Goal: Information Seeking & Learning: Check status

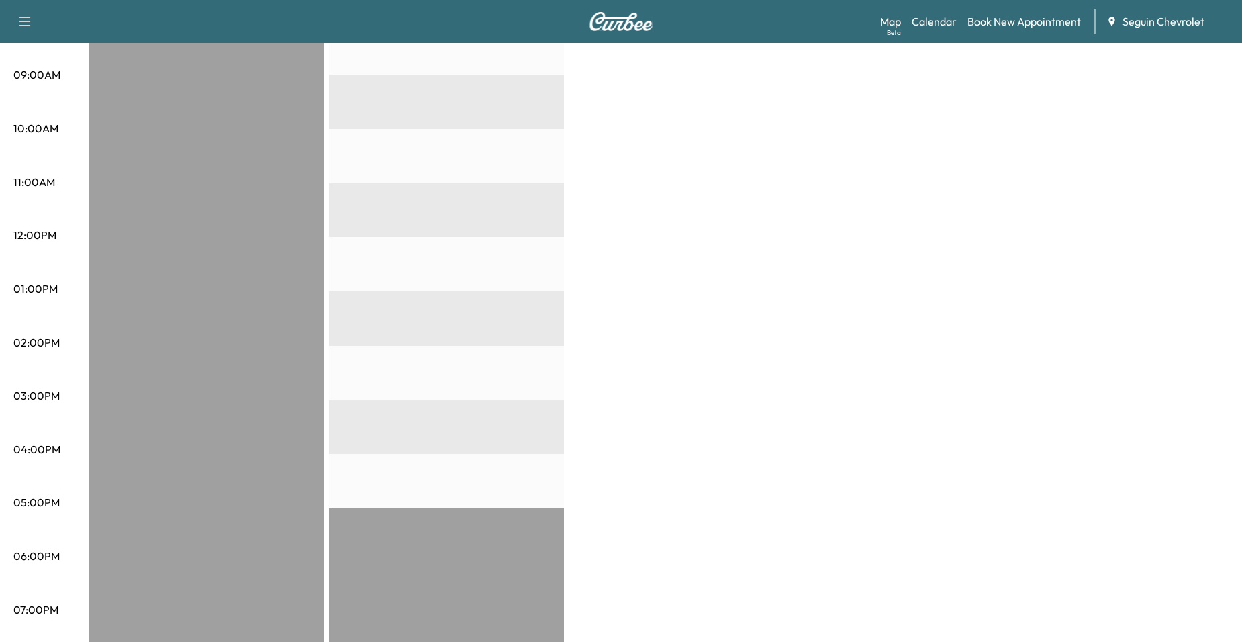
scroll to position [67, 0]
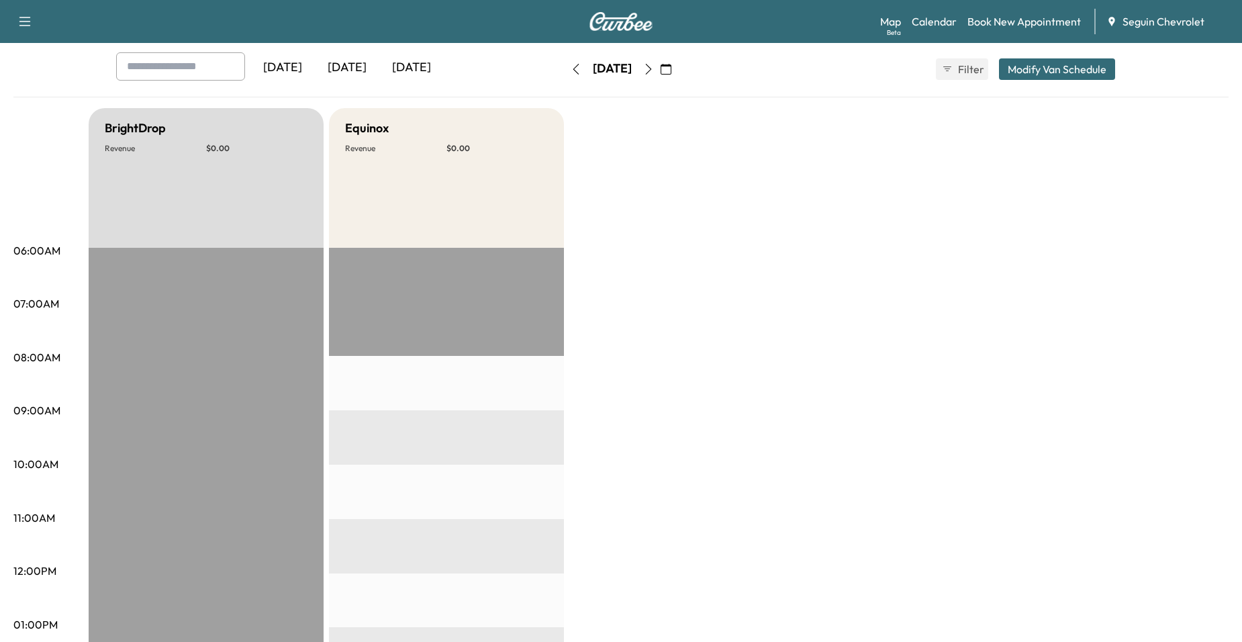
click at [570, 66] on icon "button" at bounding box center [575, 69] width 11 height 11
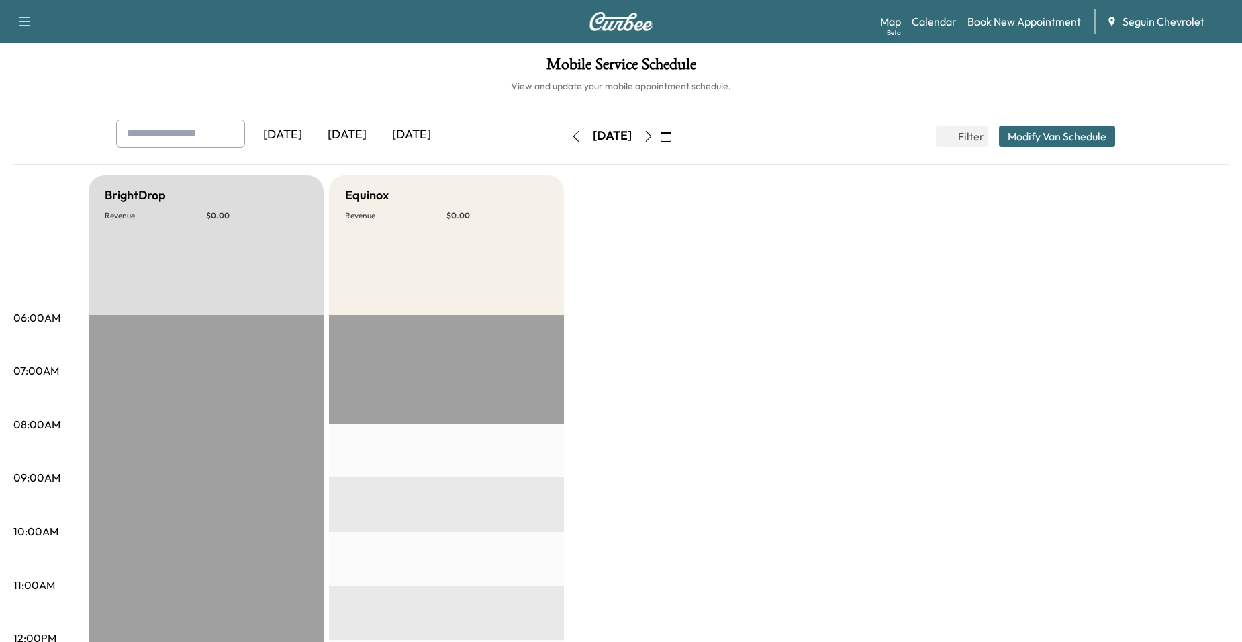
click at [671, 138] on icon "button" at bounding box center [665, 136] width 11 height 11
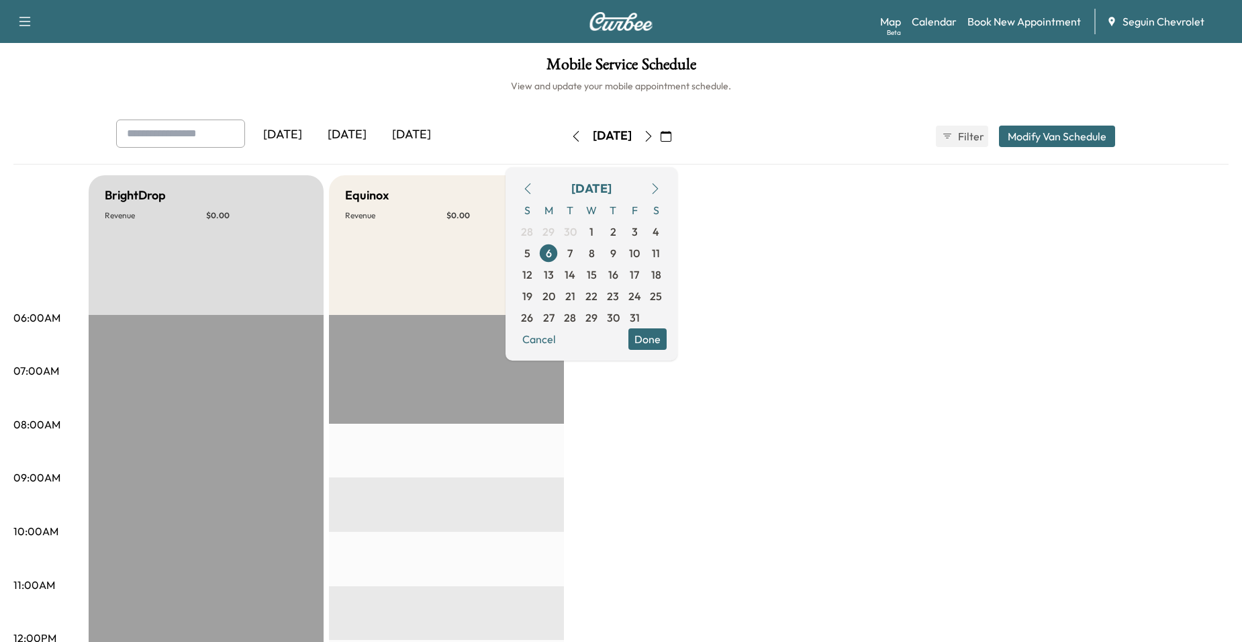
click at [539, 181] on button "button" at bounding box center [527, 188] width 23 height 21
click at [533, 186] on icon "button" at bounding box center [527, 188] width 11 height 11
click at [619, 299] on span "25" at bounding box center [613, 296] width 12 height 16
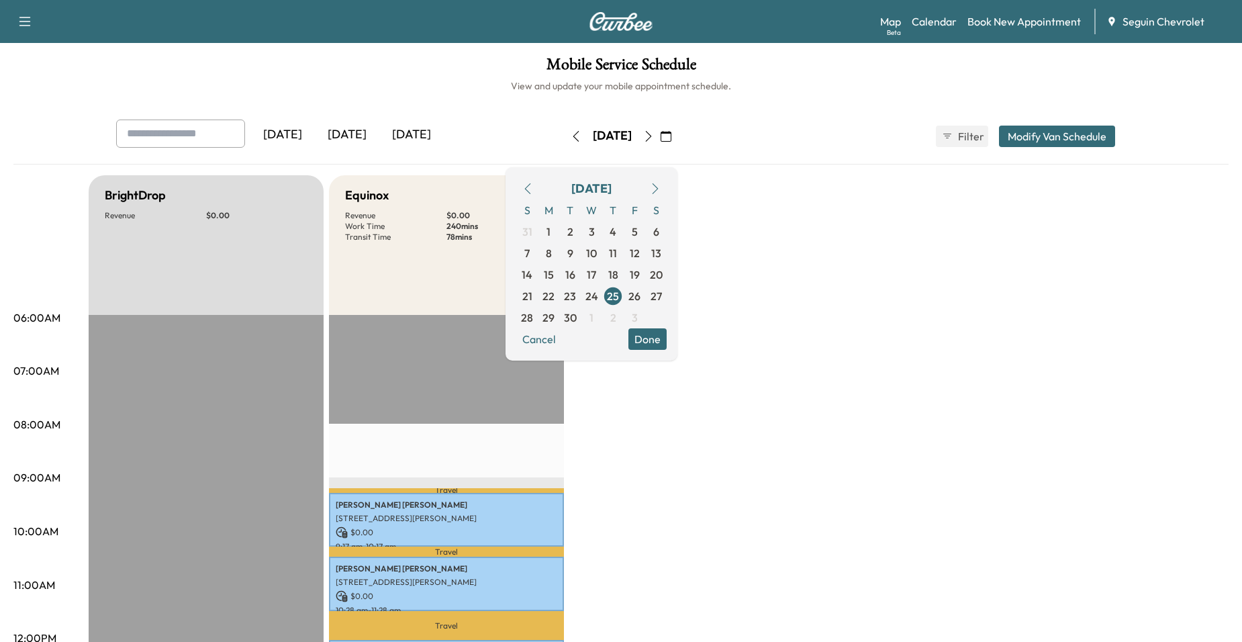
click at [421, 239] on p "Transit Time" at bounding box center [395, 237] width 101 height 11
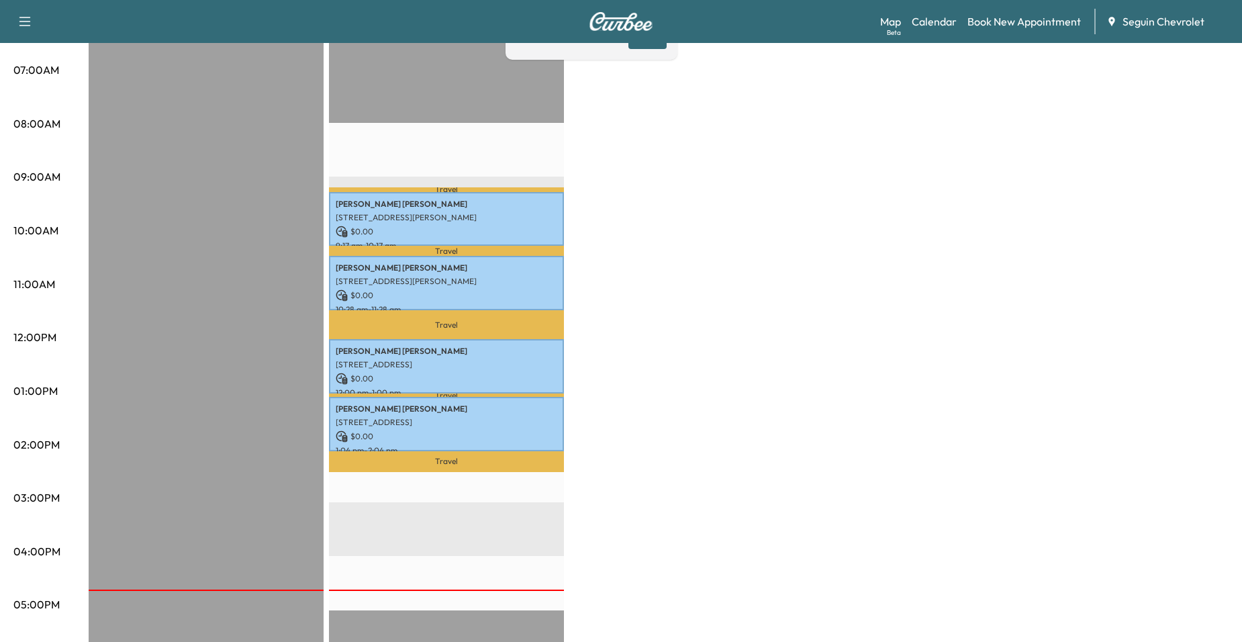
scroll to position [336, 0]
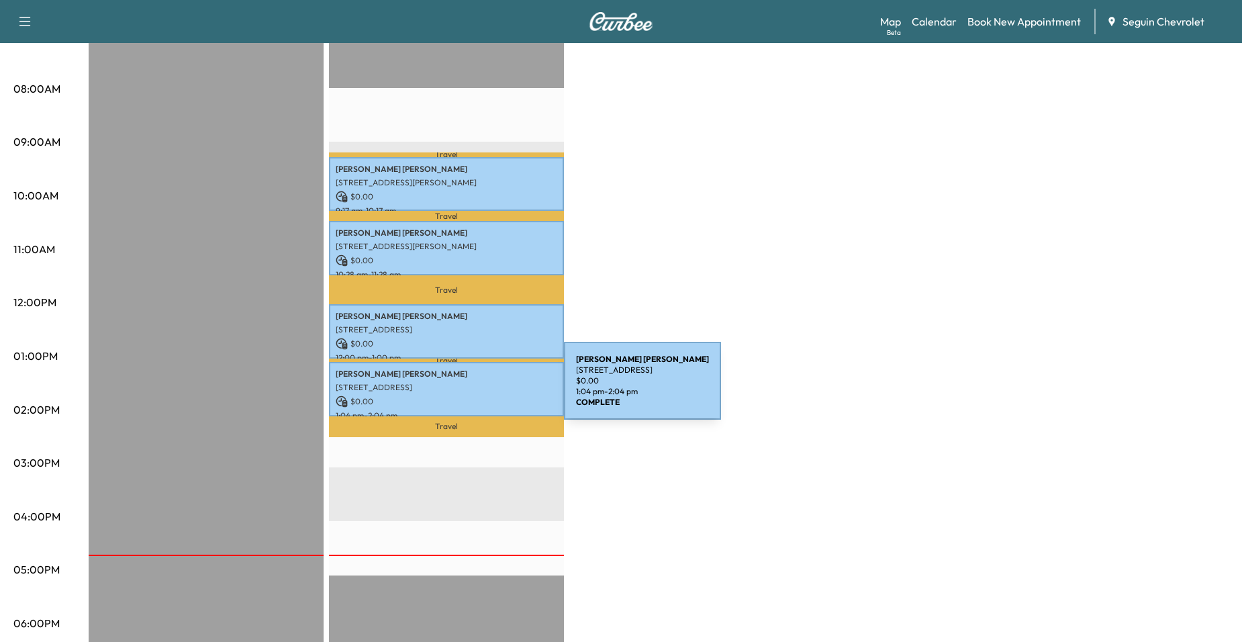
click at [463, 390] on div "[PERSON_NAME] [STREET_ADDRESS] $ 0.00 1:04 pm - 2:04 pm" at bounding box center [446, 389] width 235 height 54
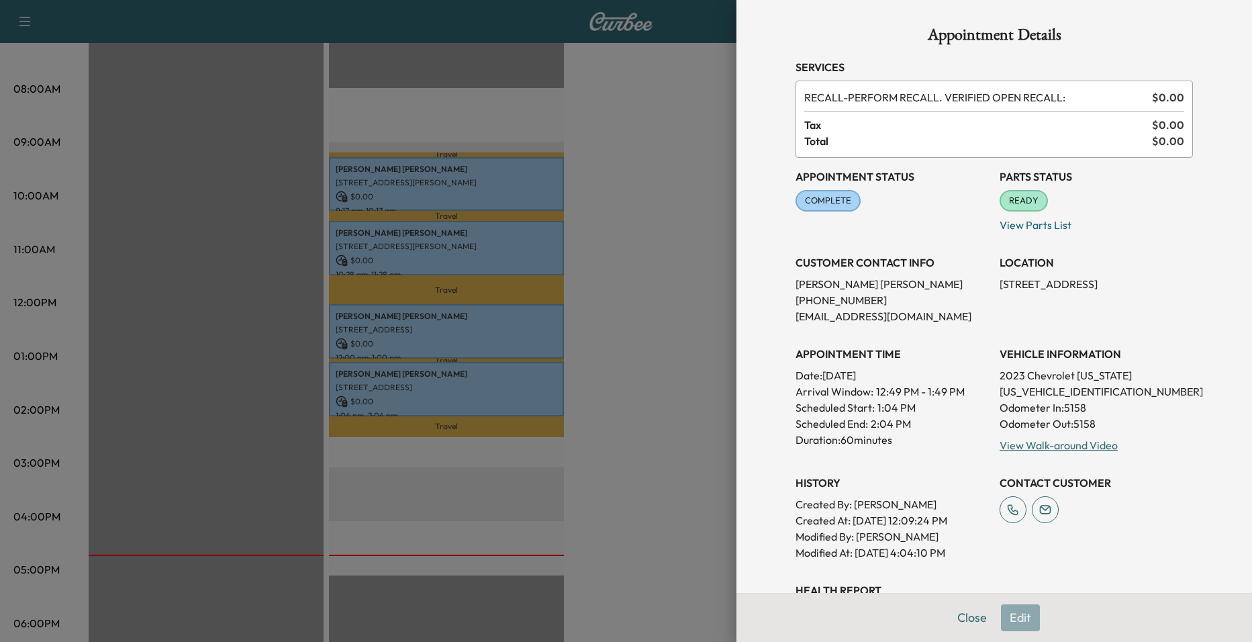
click at [605, 336] on div at bounding box center [626, 321] width 1252 height 642
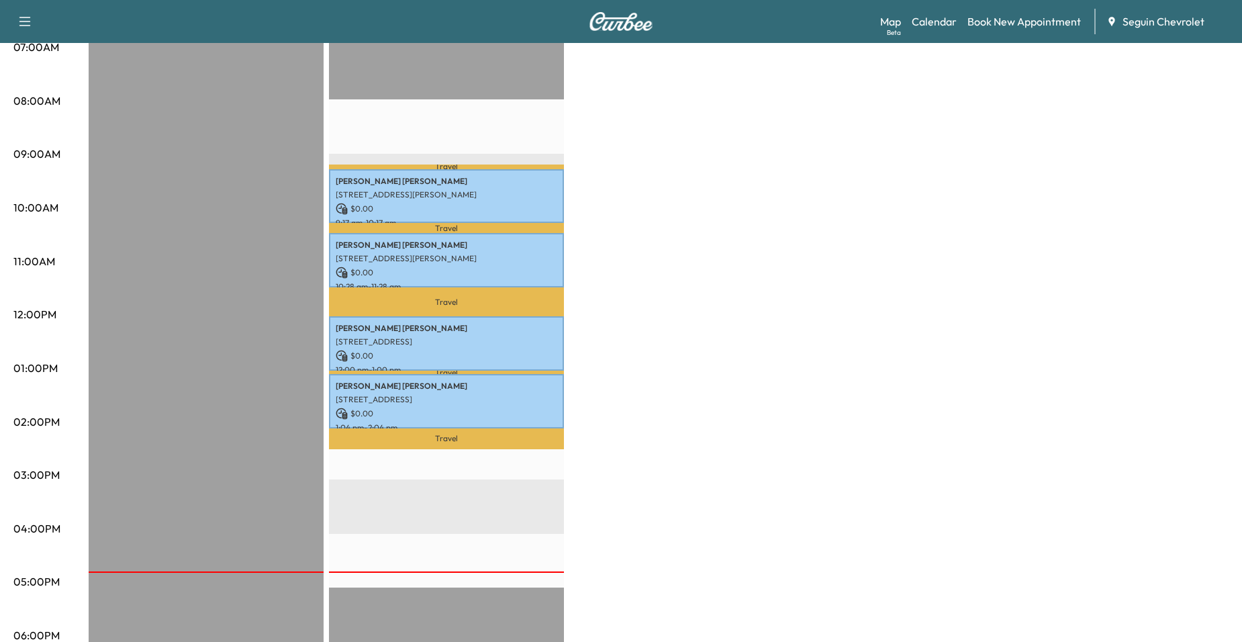
scroll to position [134, 0]
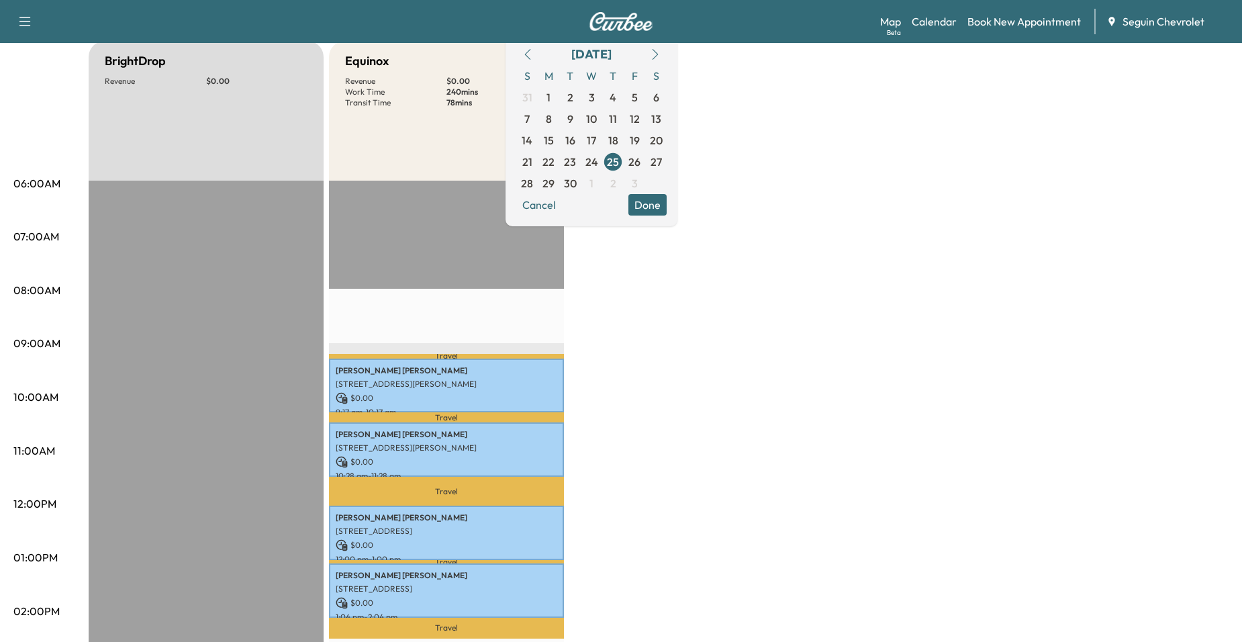
click at [595, 381] on div "BrightDrop Revenue $ 0.00 EST Start Equinox Revenue $ 0.00 Work Time 240 mins T…" at bounding box center [659, 544] width 1140 height 1007
click at [666, 198] on button "Done" at bounding box center [647, 204] width 38 height 21
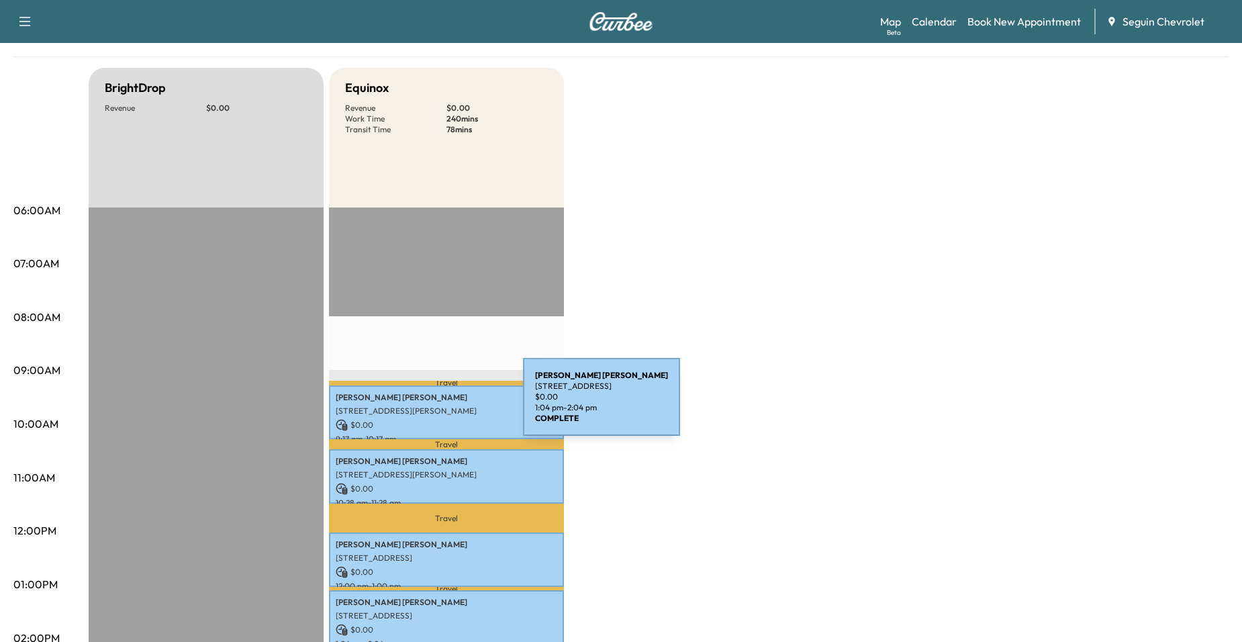
scroll to position [67, 0]
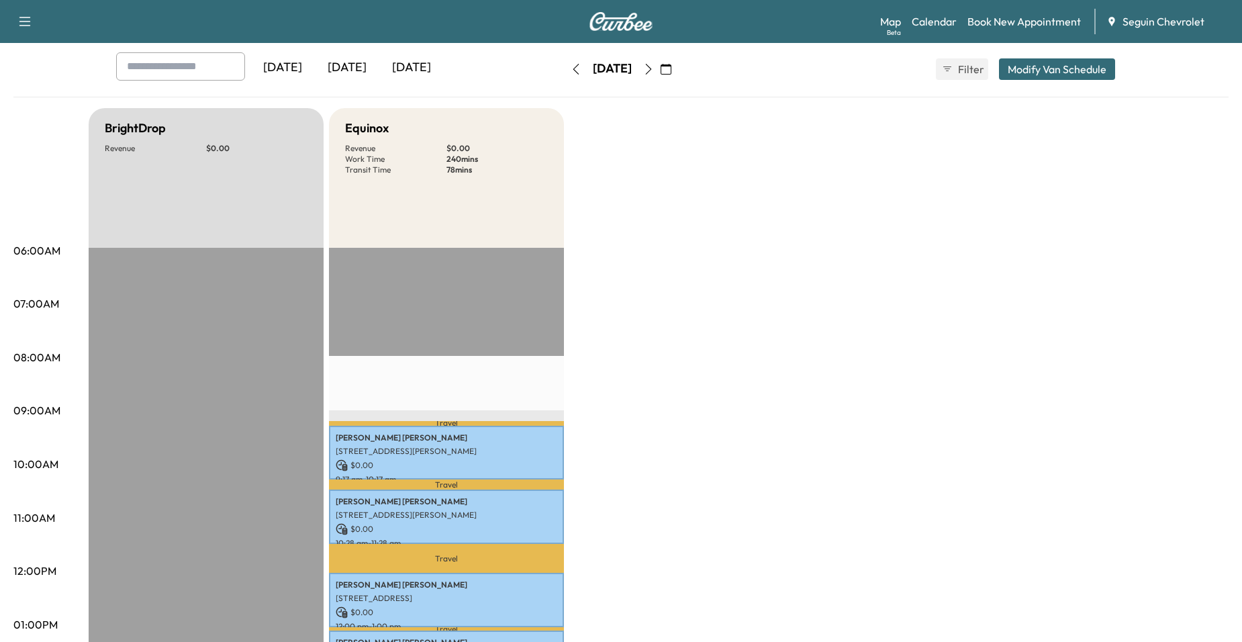
click at [570, 73] on icon "button" at bounding box center [575, 69] width 11 height 11
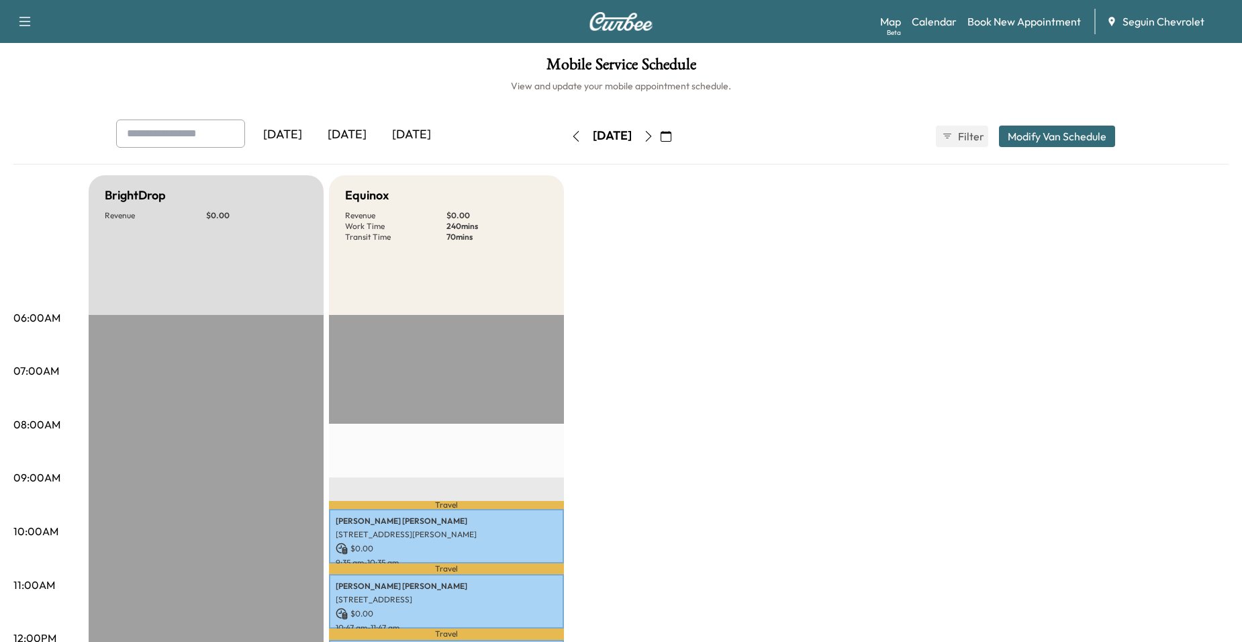
click at [654, 138] on icon "button" at bounding box center [648, 136] width 11 height 11
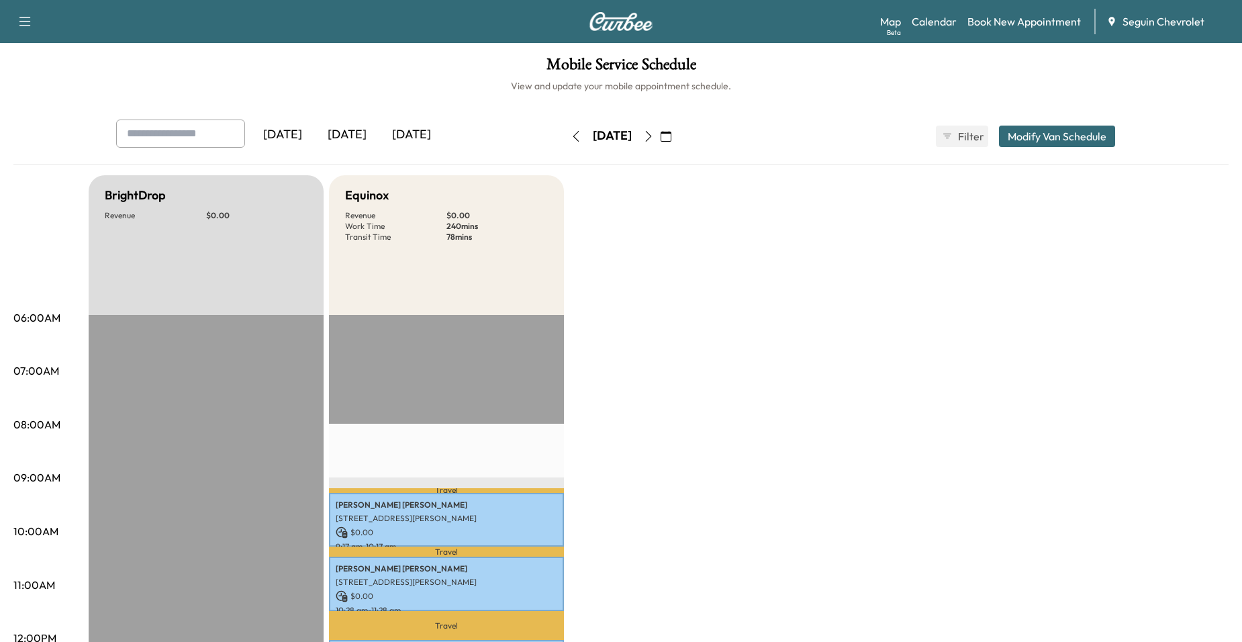
click at [654, 136] on icon "button" at bounding box center [648, 136] width 11 height 11
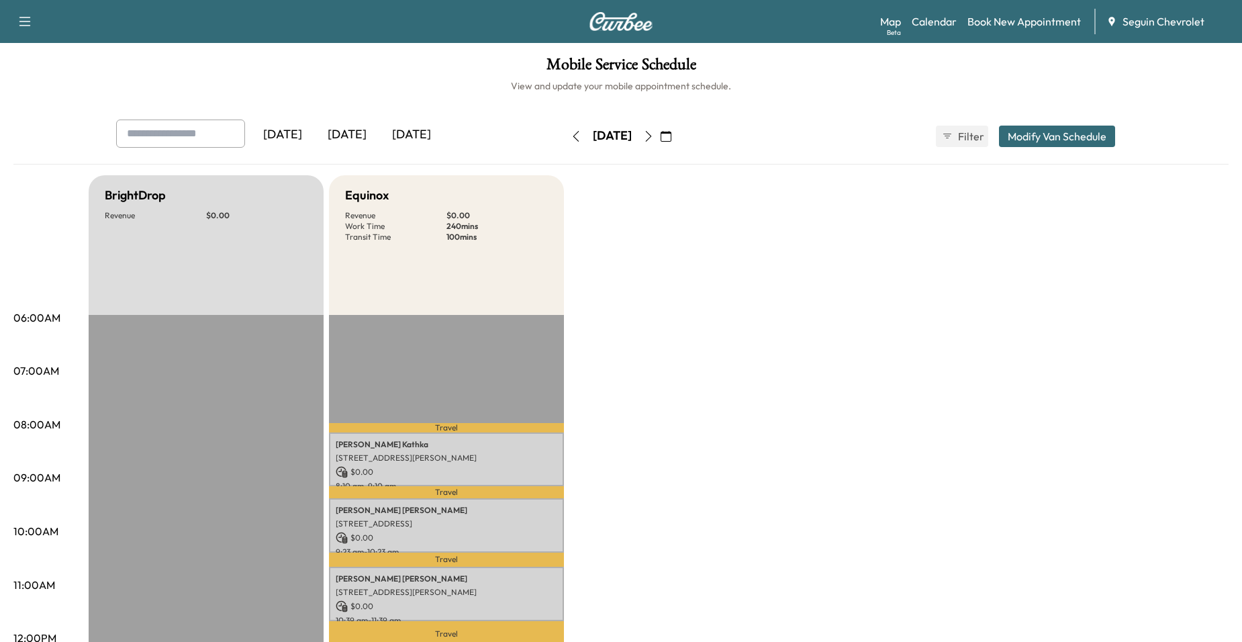
click at [570, 138] on icon "button" at bounding box center [575, 136] width 11 height 11
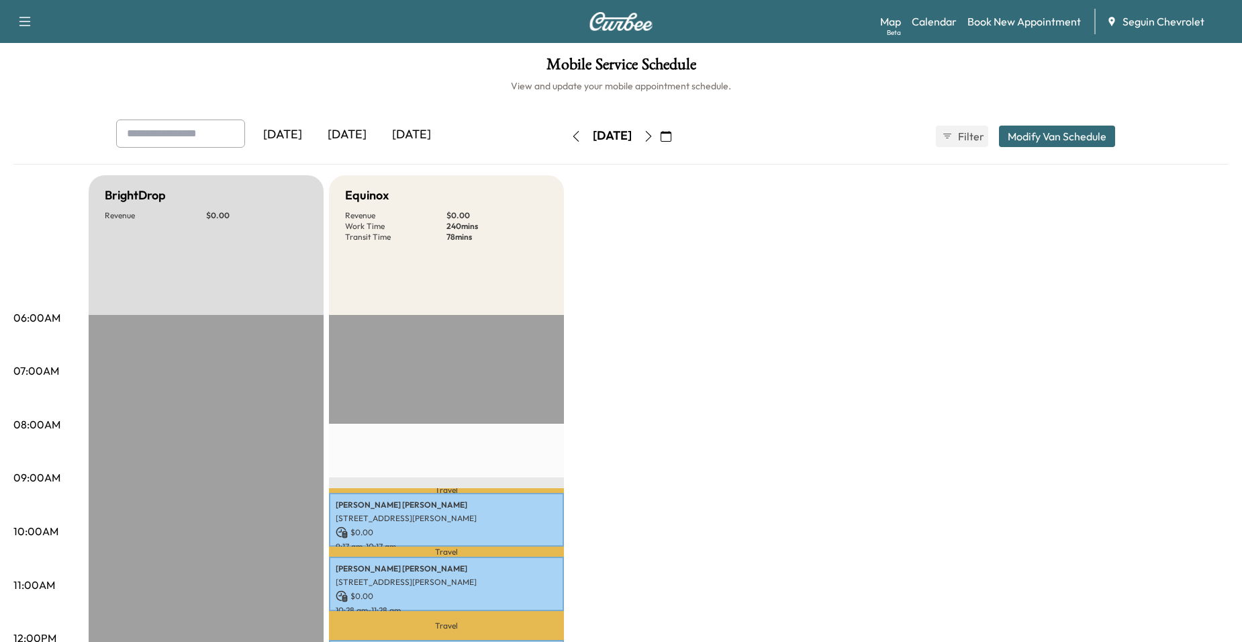
click at [660, 132] on button "button" at bounding box center [648, 135] width 23 height 21
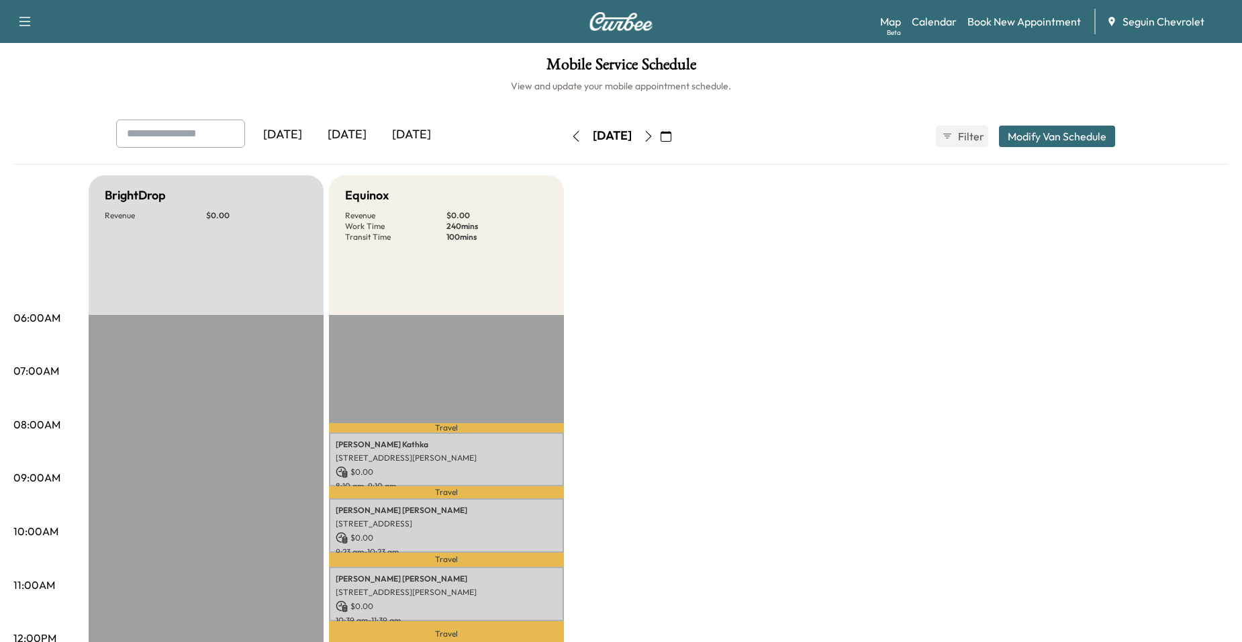
click at [570, 138] on icon "button" at bounding box center [575, 136] width 11 height 11
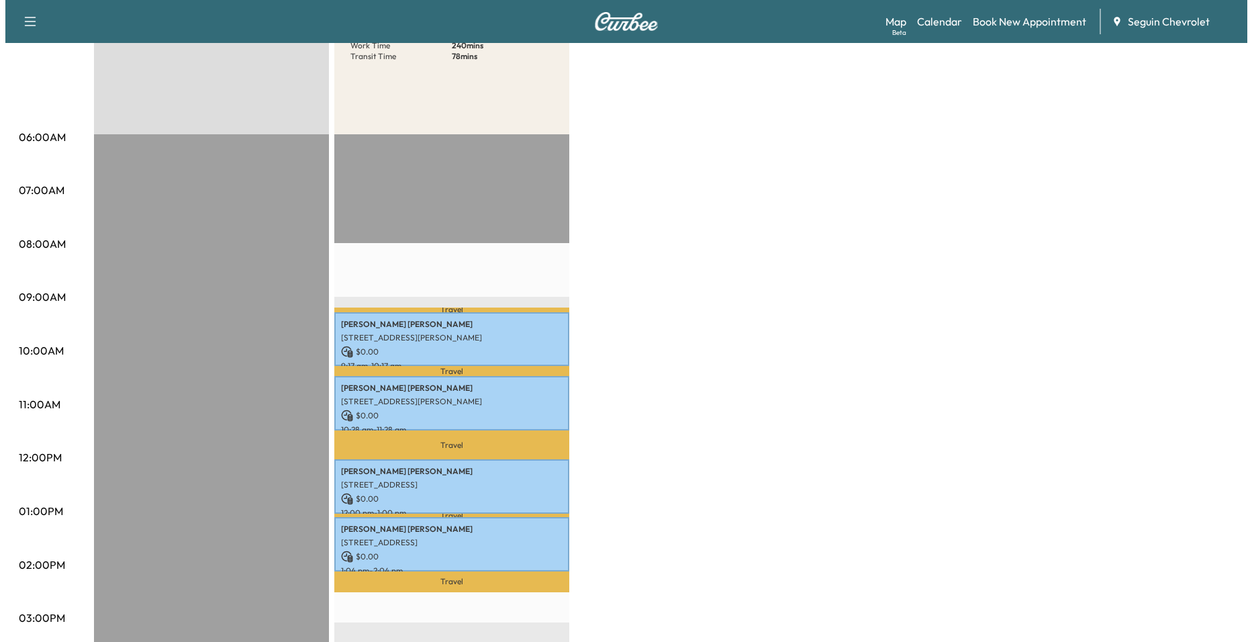
scroll to position [201, 0]
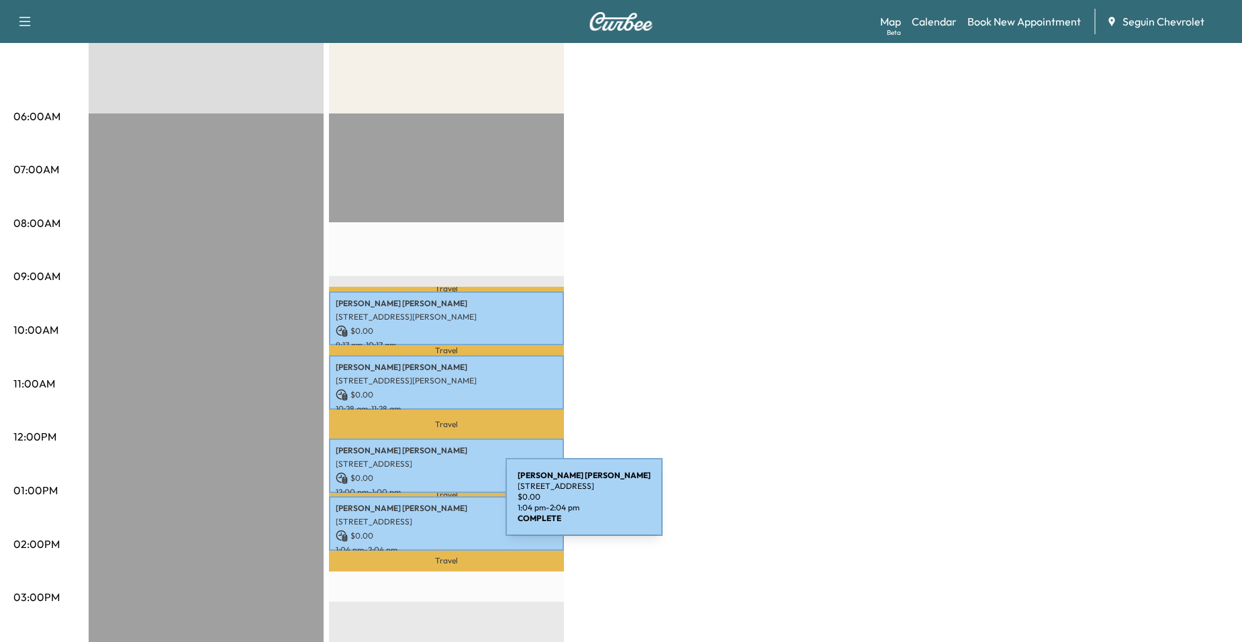
click at [405, 505] on p "[PERSON_NAME]" at bounding box center [446, 508] width 221 height 11
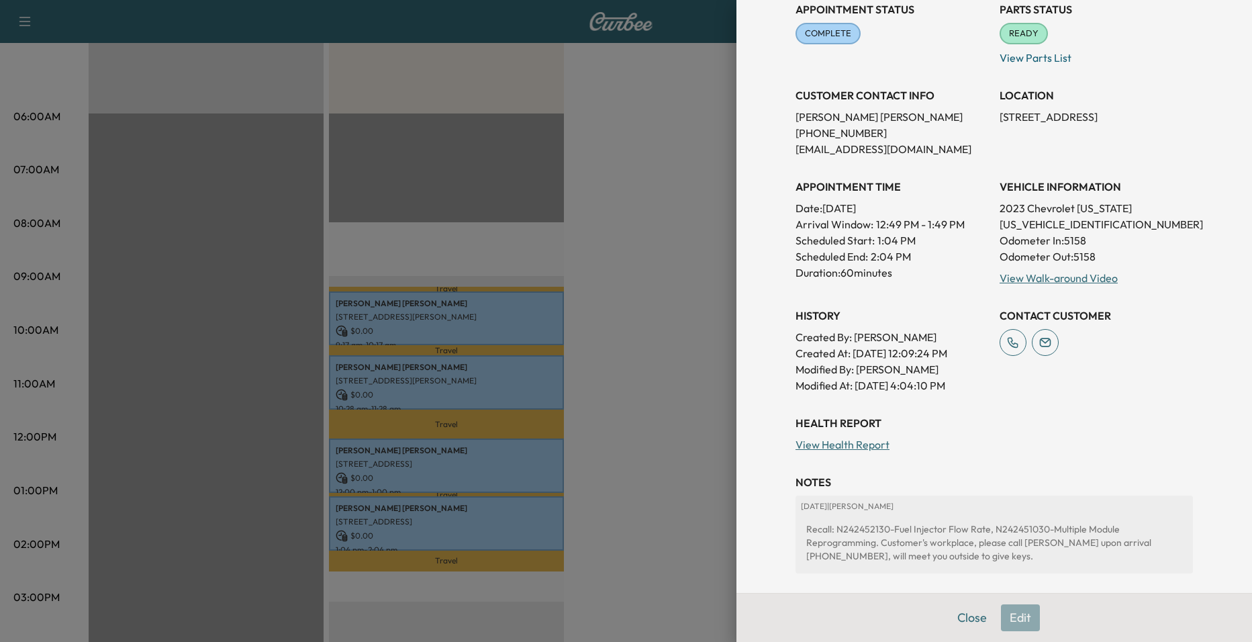
scroll to position [166, 0]
click at [699, 430] on div at bounding box center [626, 321] width 1252 height 642
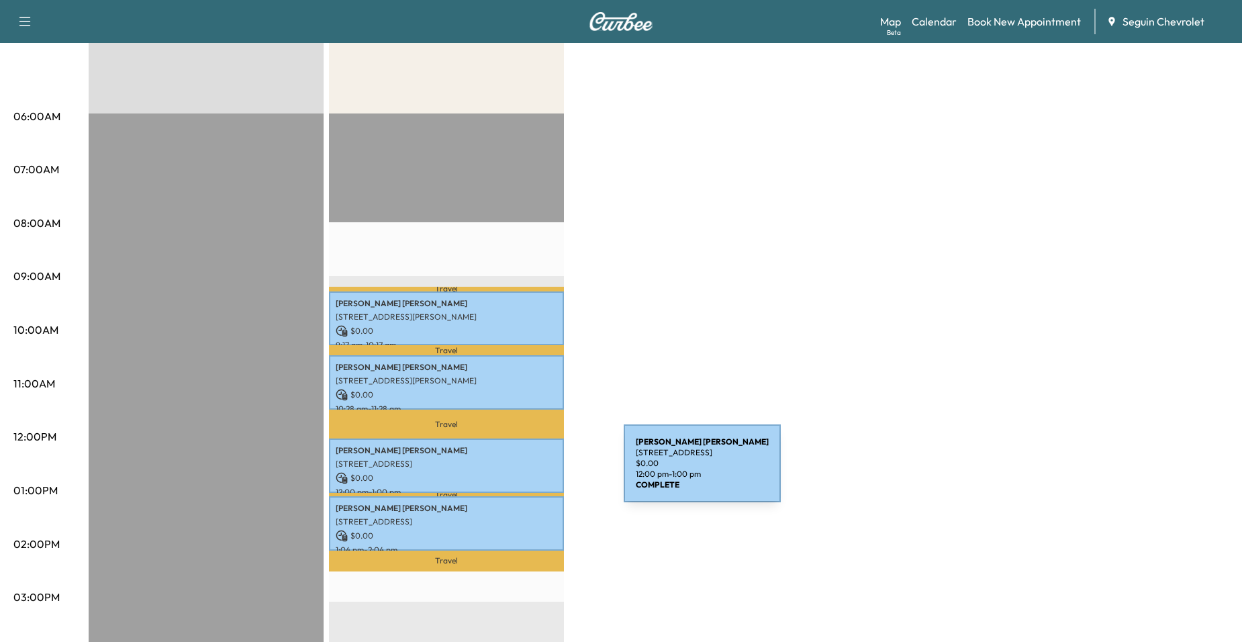
click at [523, 472] on p "$ 0.00" at bounding box center [446, 478] width 221 height 12
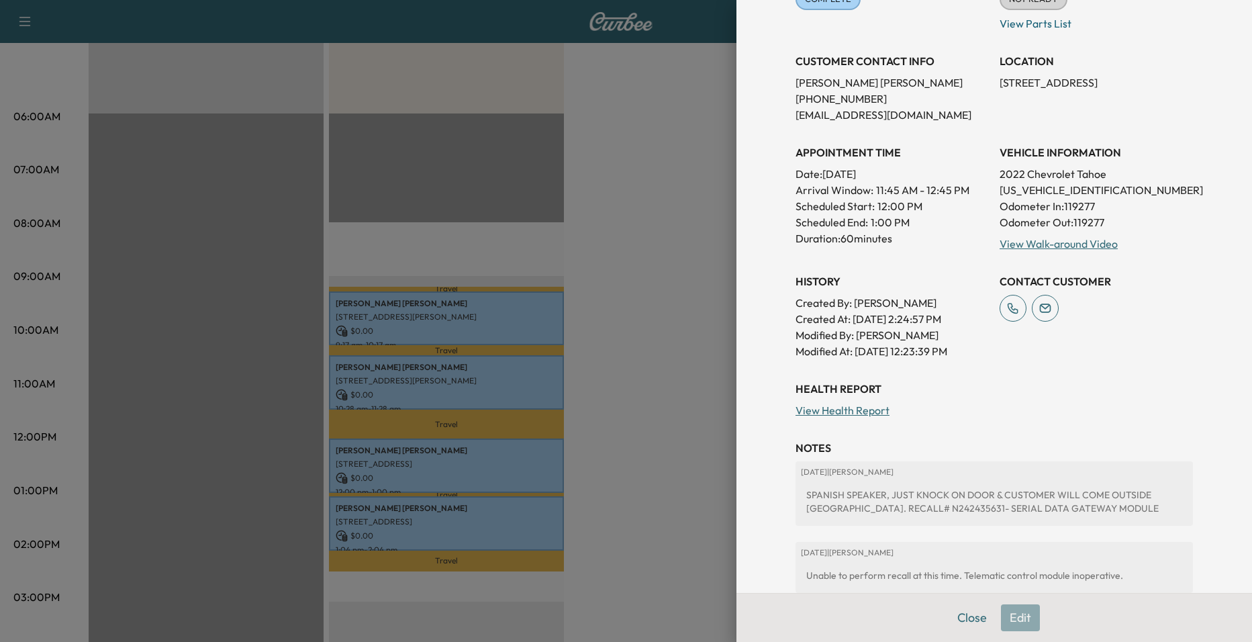
scroll to position [268, 0]
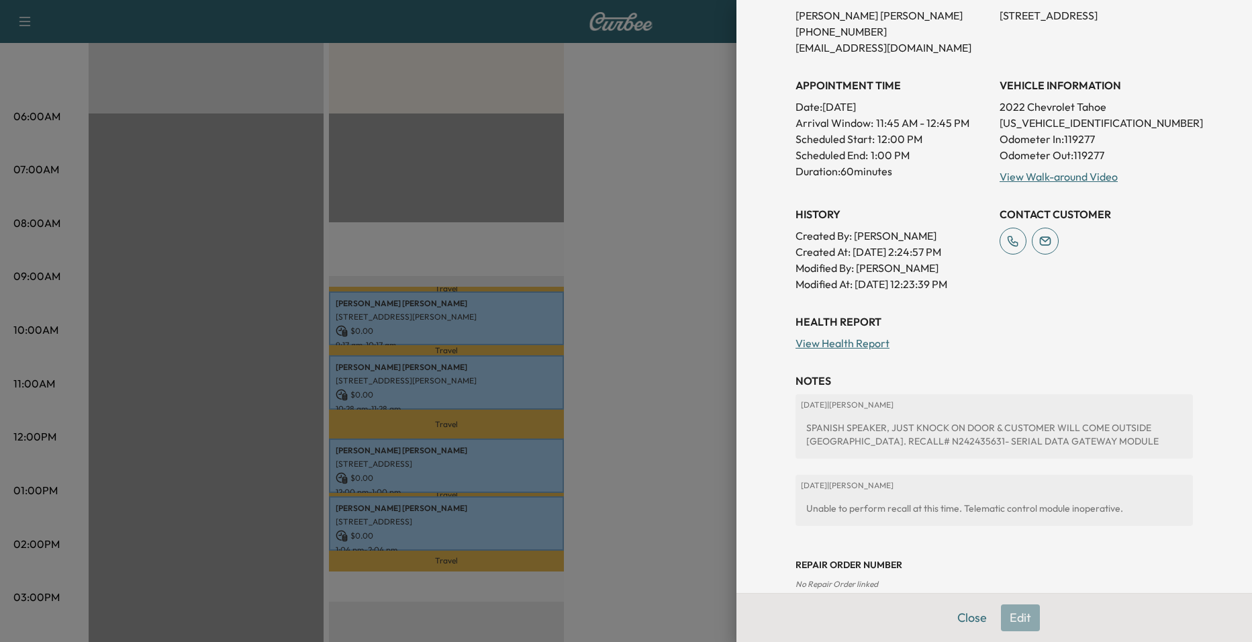
click at [706, 442] on div at bounding box center [626, 321] width 1252 height 642
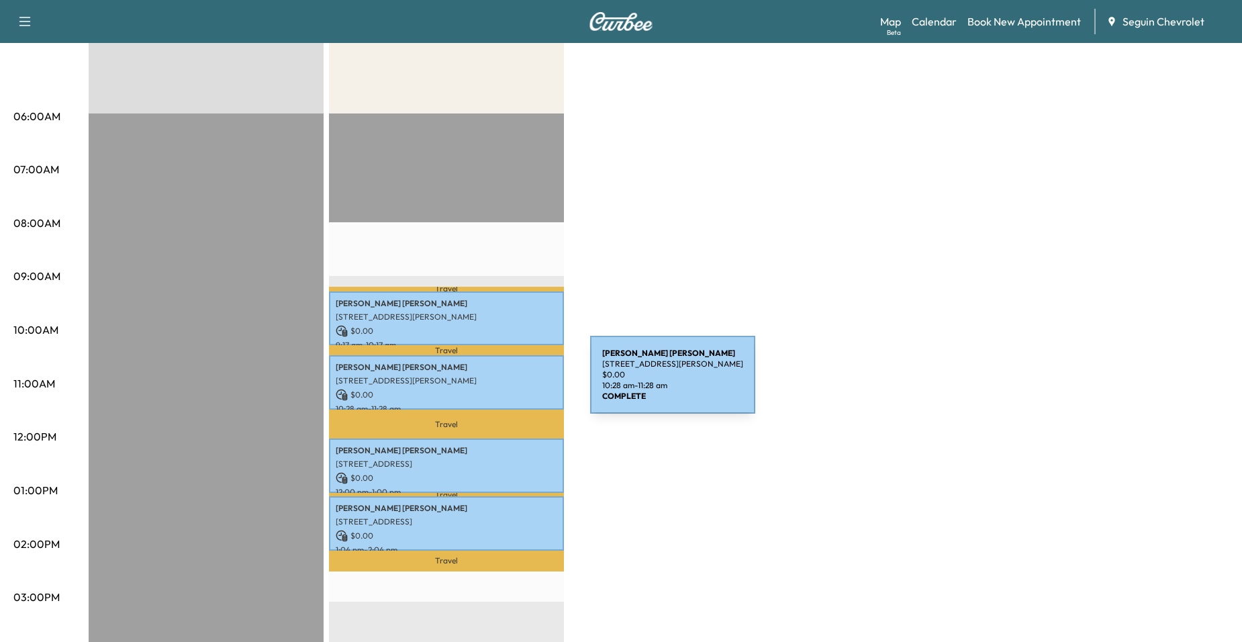
click at [489, 382] on p "[STREET_ADDRESS][PERSON_NAME]" at bounding box center [446, 380] width 221 height 11
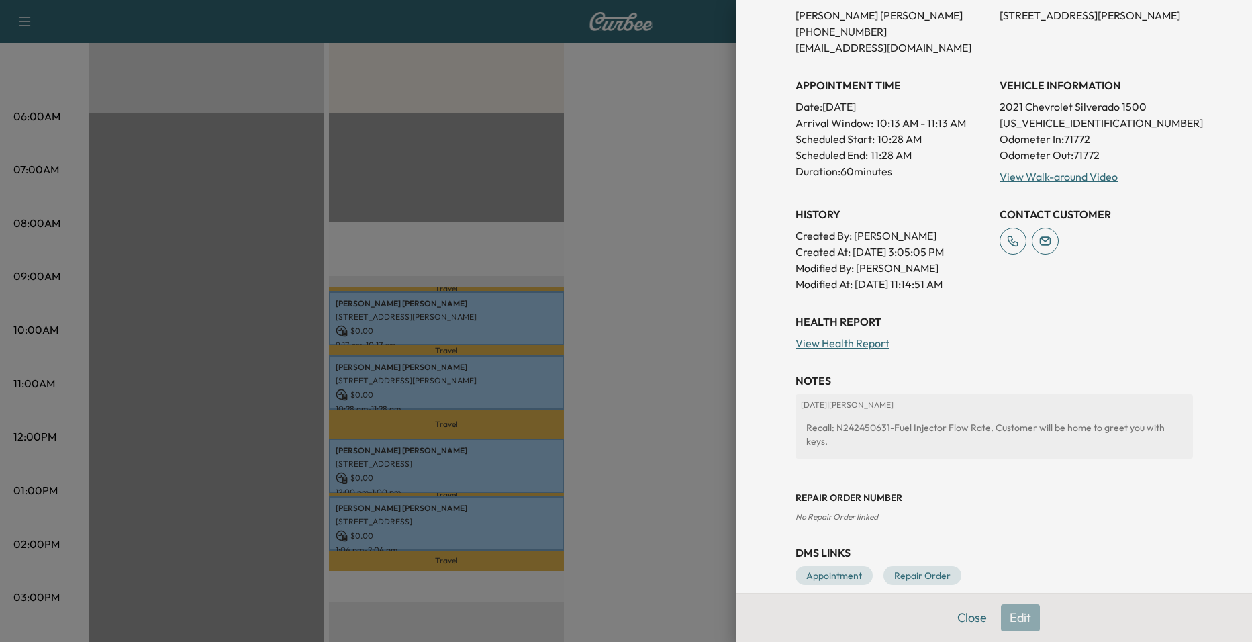
click at [658, 442] on div at bounding box center [626, 321] width 1252 height 642
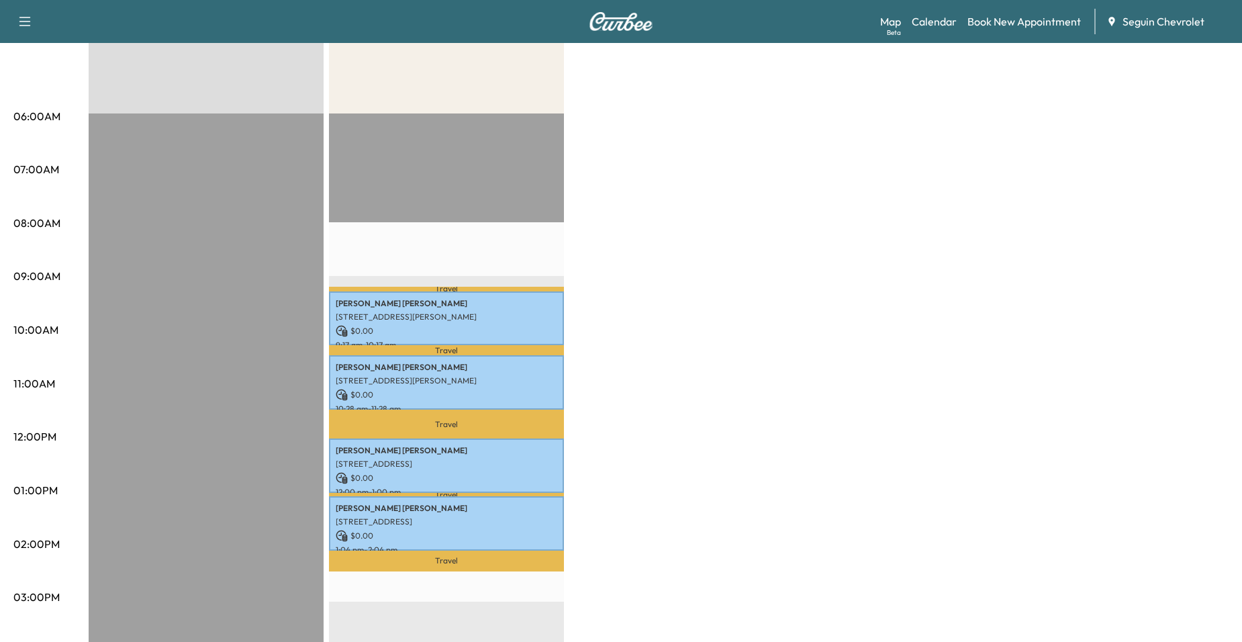
click at [459, 318] on p "[STREET_ADDRESS][PERSON_NAME]" at bounding box center [446, 316] width 221 height 11
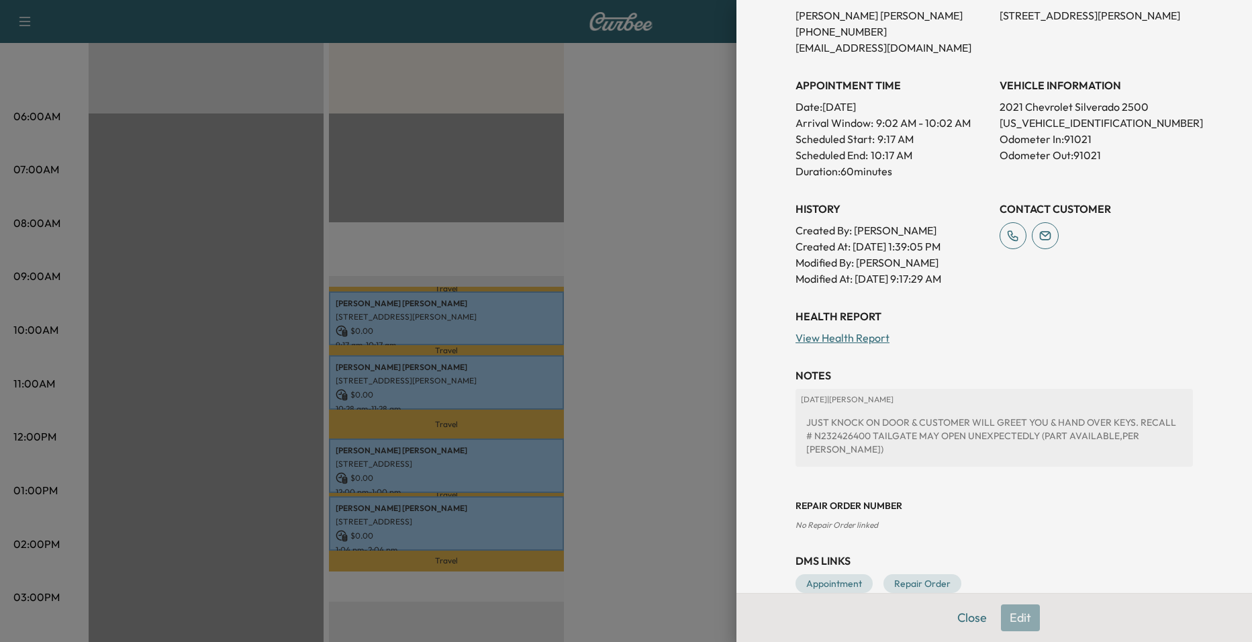
click at [641, 392] on div at bounding box center [626, 321] width 1252 height 642
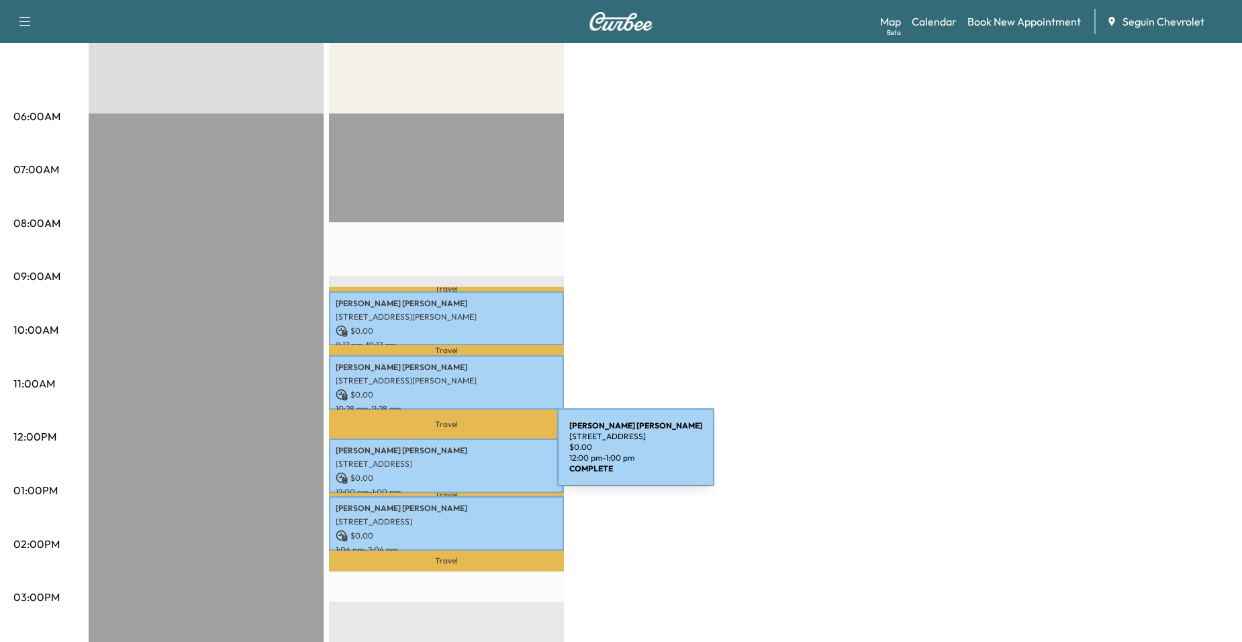
click at [456, 458] on p "[STREET_ADDRESS]" at bounding box center [446, 463] width 221 height 11
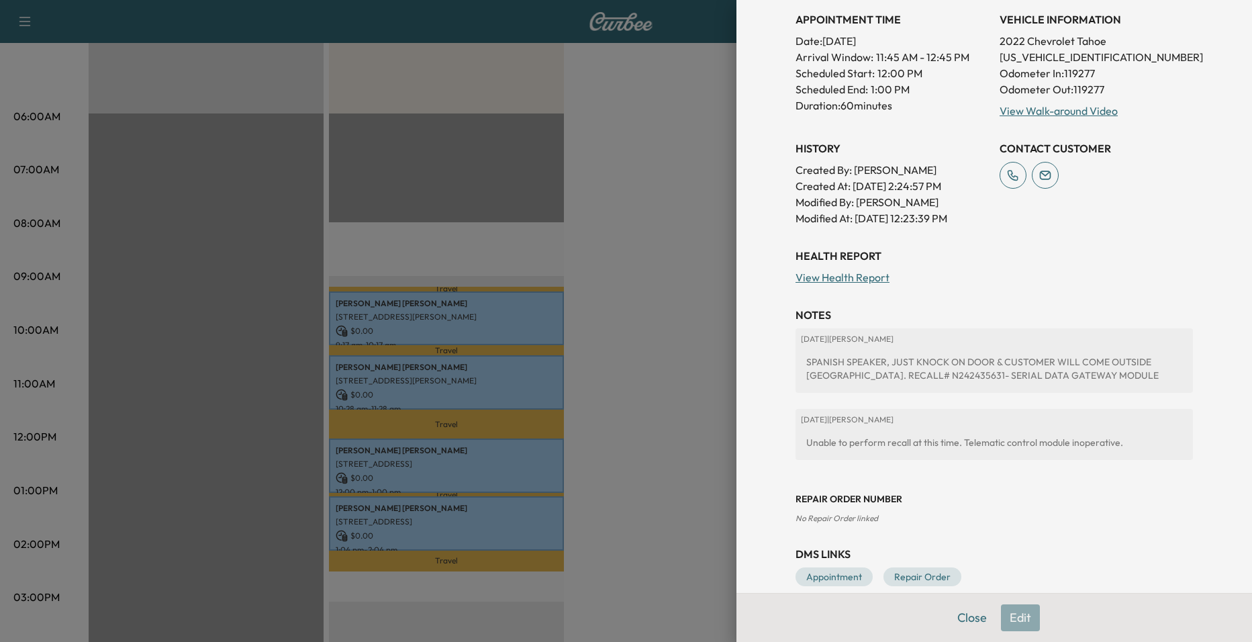
scroll to position [336, 0]
click at [617, 389] on div at bounding box center [626, 321] width 1252 height 642
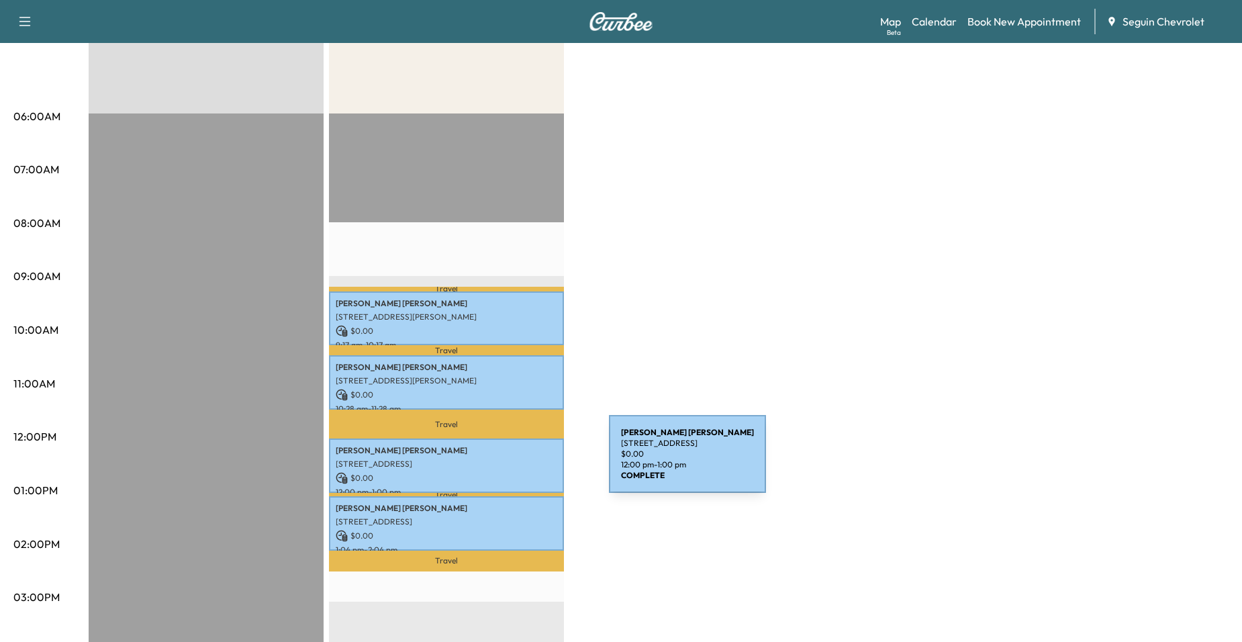
click at [508, 462] on p "[STREET_ADDRESS]" at bounding box center [446, 463] width 221 height 11
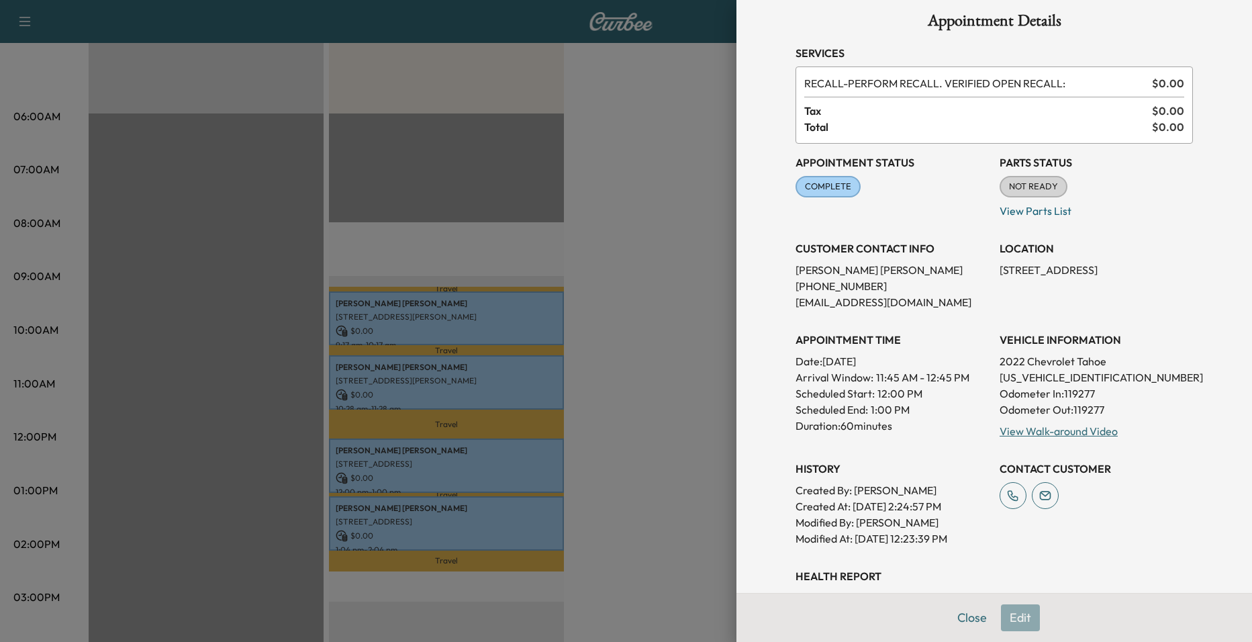
scroll to position [0, 0]
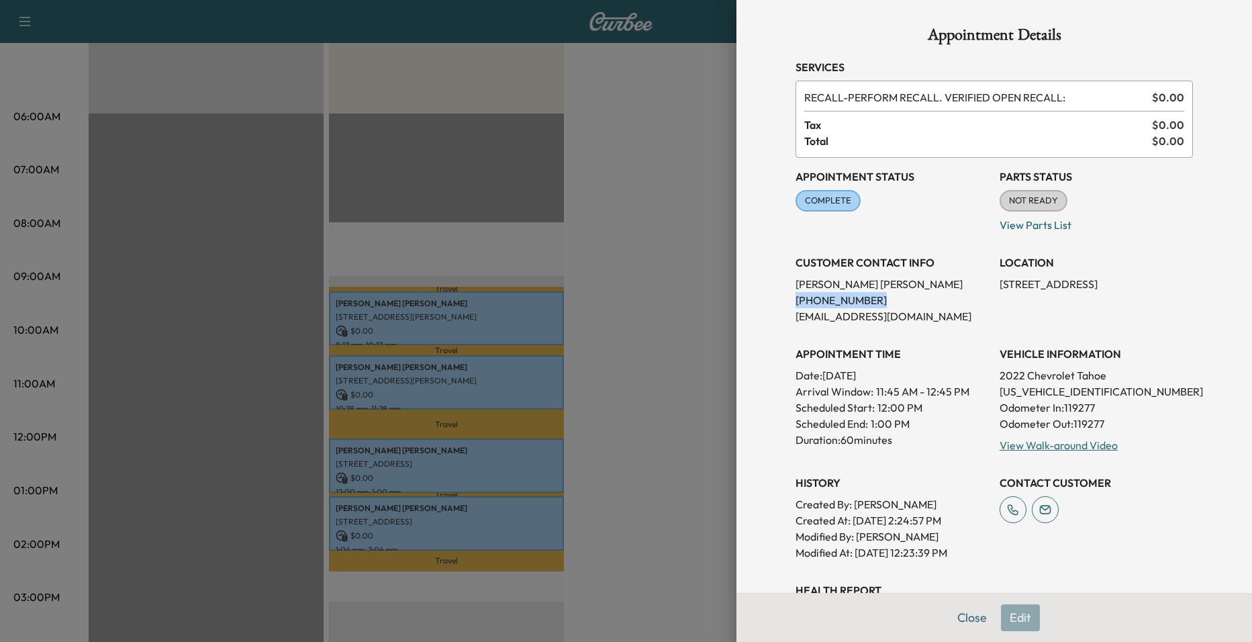
drag, startPoint x: 787, startPoint y: 303, endPoint x: 854, endPoint y: 297, distance: 68.0
click at [854, 297] on p "[PHONE_NUMBER]" at bounding box center [891, 300] width 193 height 16
drag, startPoint x: 854, startPoint y: 297, endPoint x: 840, endPoint y: 299, distance: 14.2
copy p "[PHONE_NUMBER]"
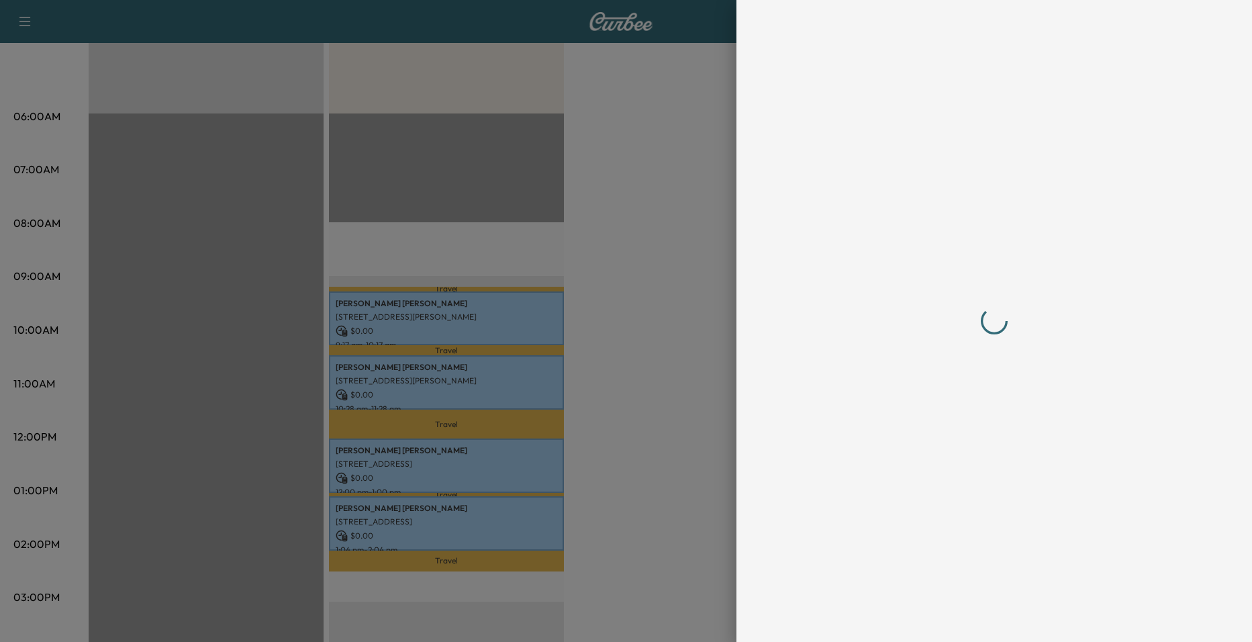
click at [659, 270] on div at bounding box center [626, 321] width 1252 height 642
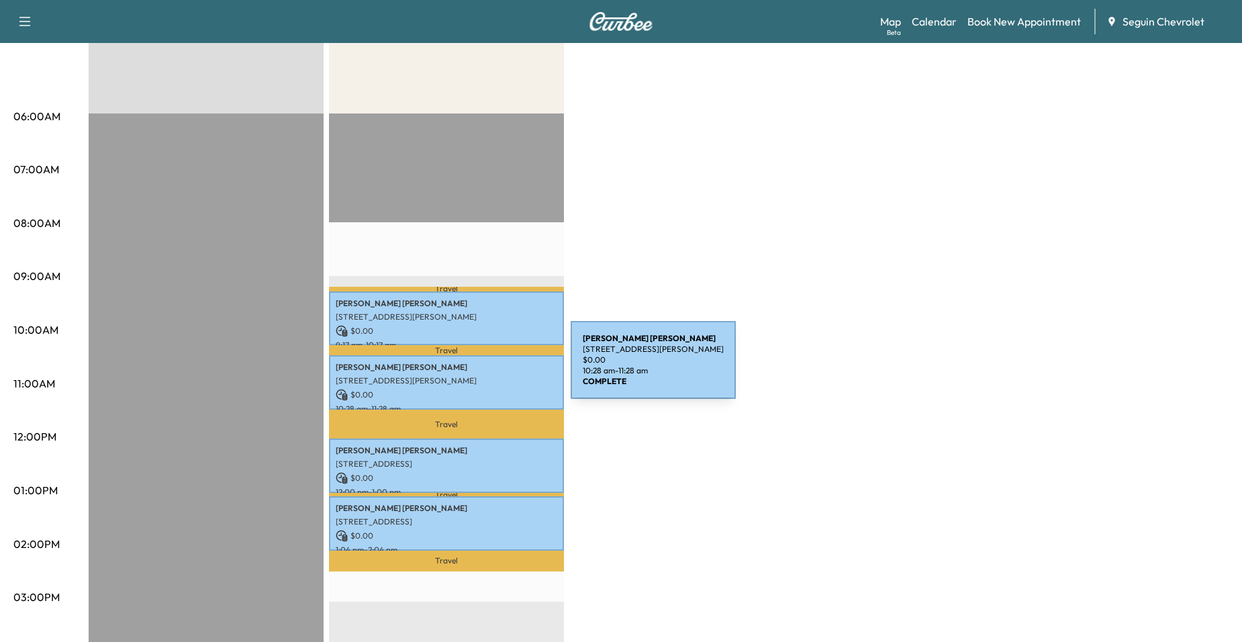
click at [470, 368] on p "[PERSON_NAME]" at bounding box center [446, 367] width 221 height 11
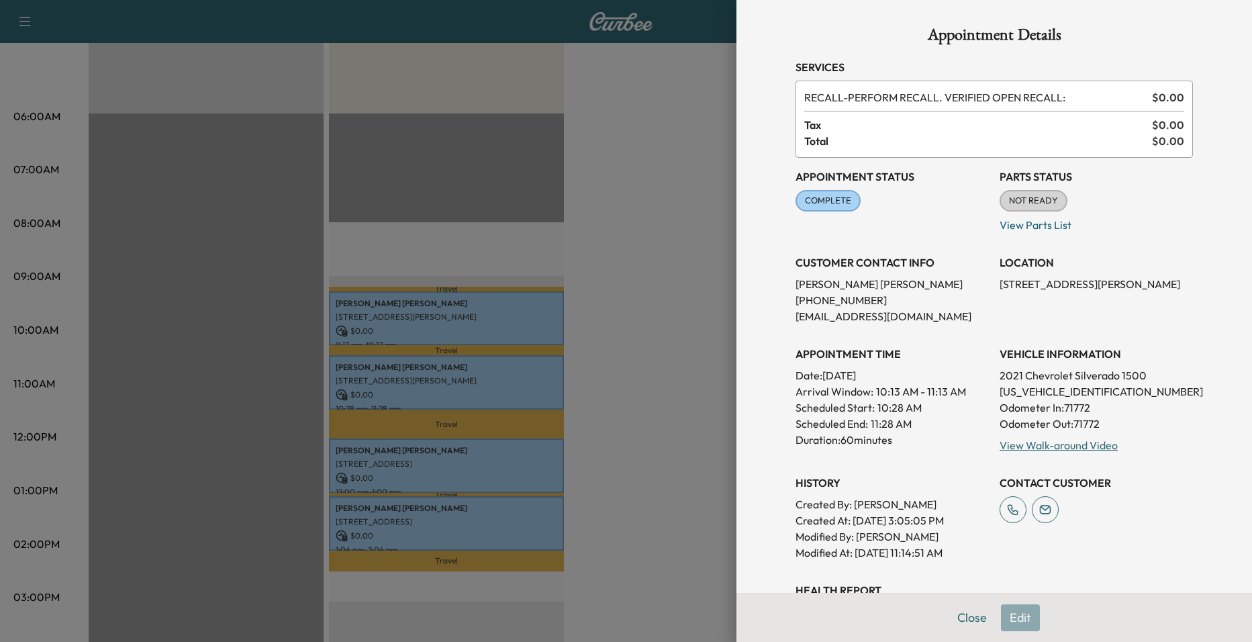
click at [480, 505] on div at bounding box center [626, 321] width 1252 height 642
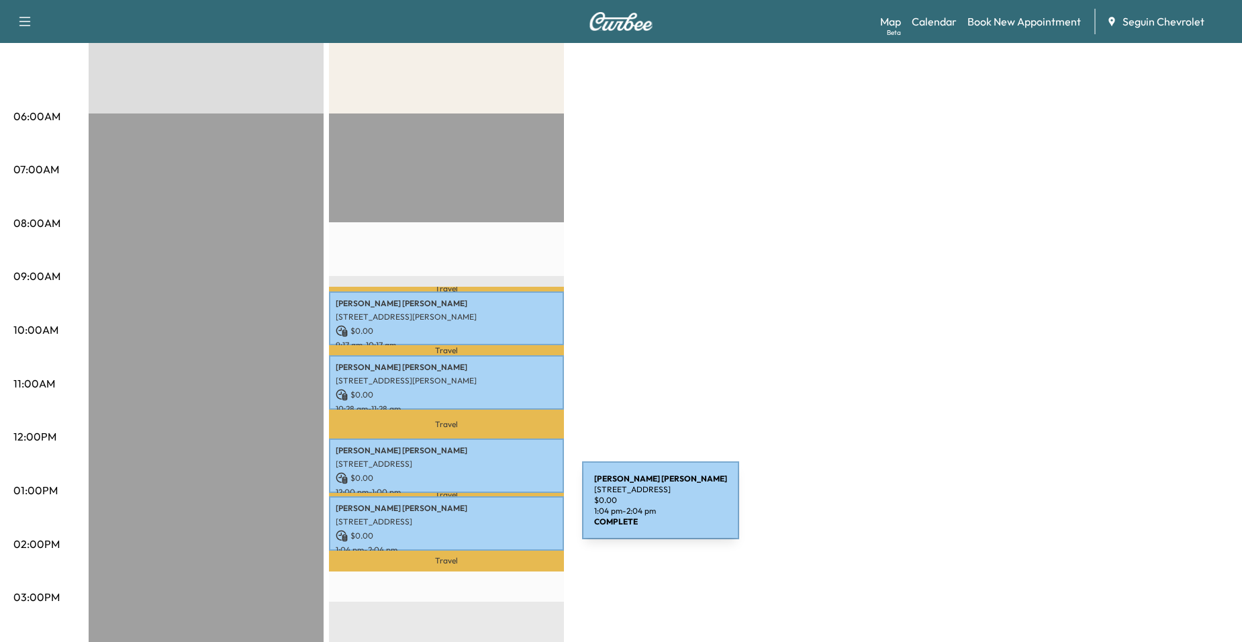
click at [481, 509] on p "[PERSON_NAME]" at bounding box center [446, 508] width 221 height 11
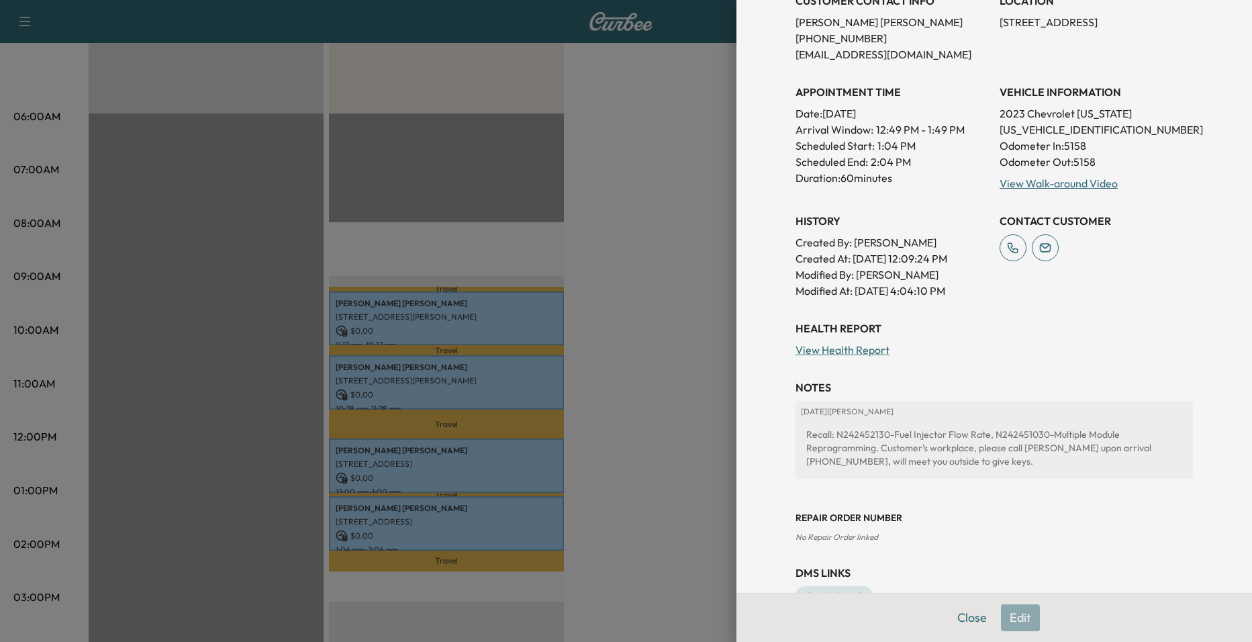
scroll to position [268, 0]
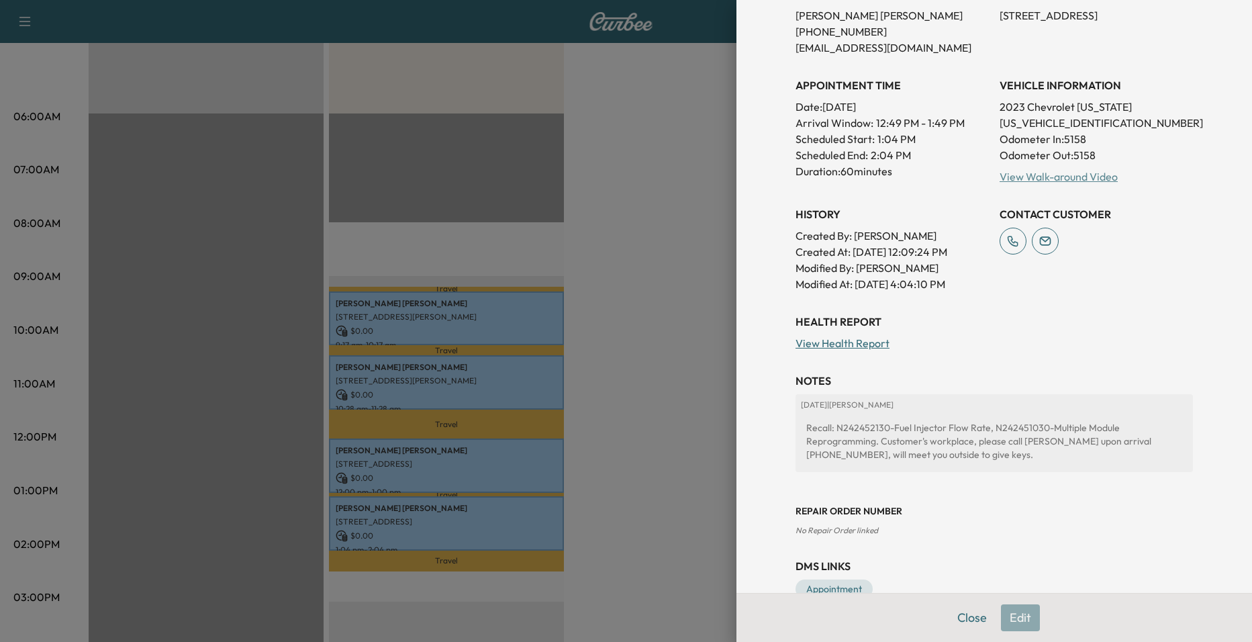
click at [1038, 178] on link "View Walk-around Video" at bounding box center [1058, 176] width 118 height 13
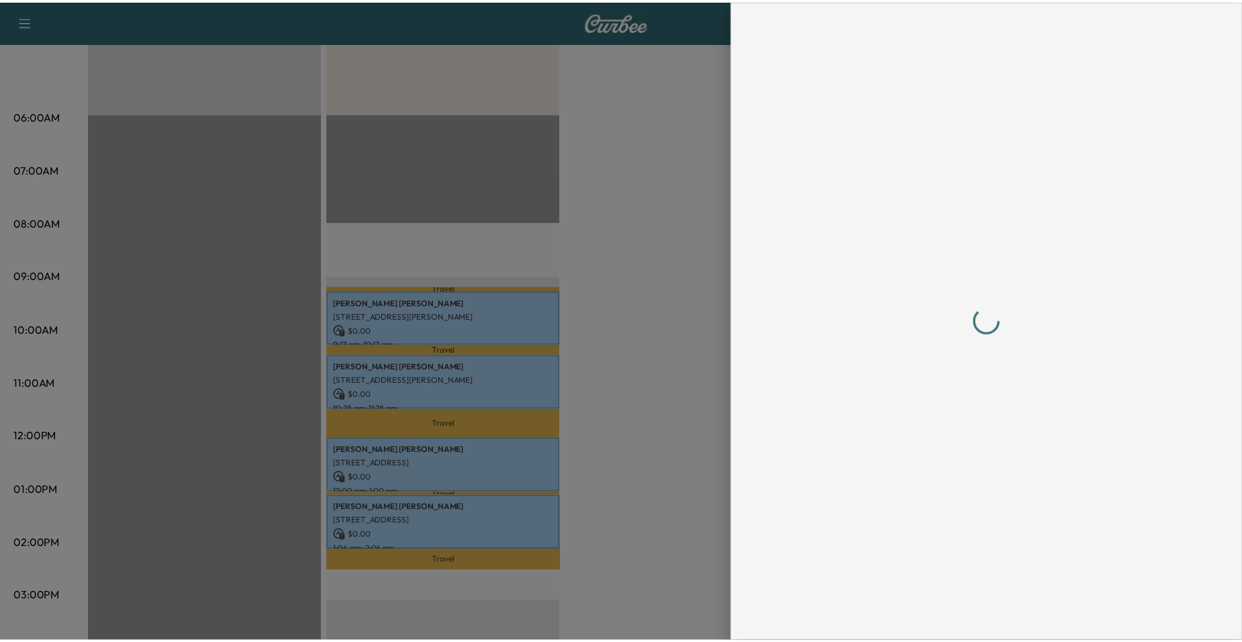
scroll to position [0, 0]
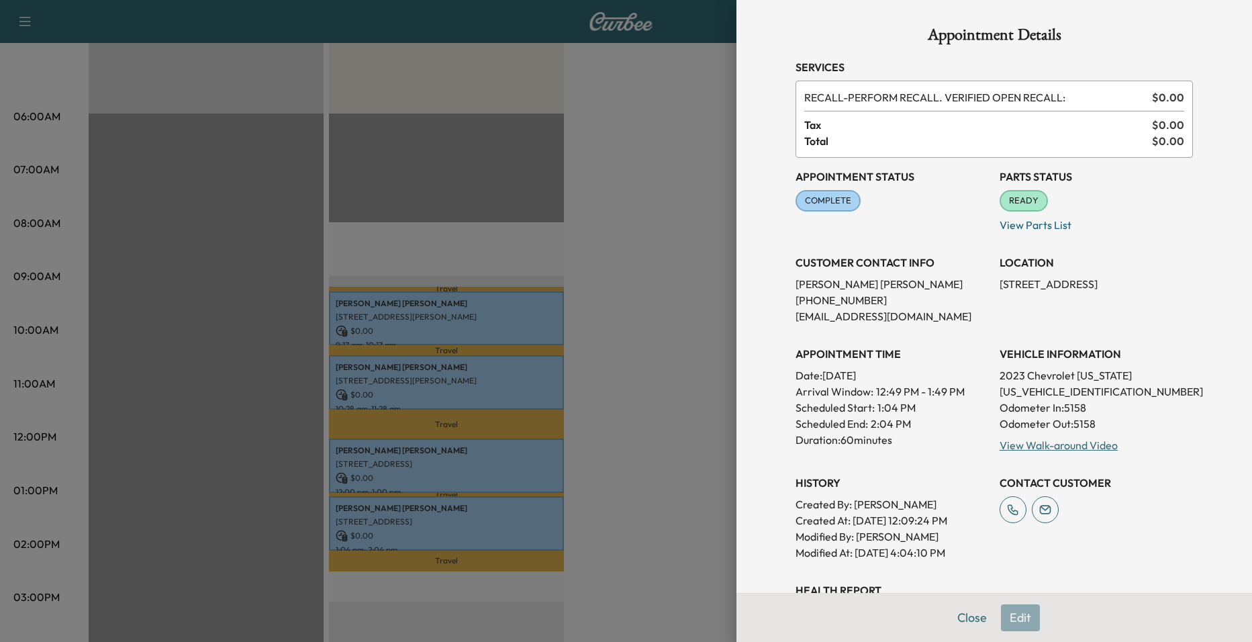
click at [559, 223] on div at bounding box center [626, 321] width 1252 height 642
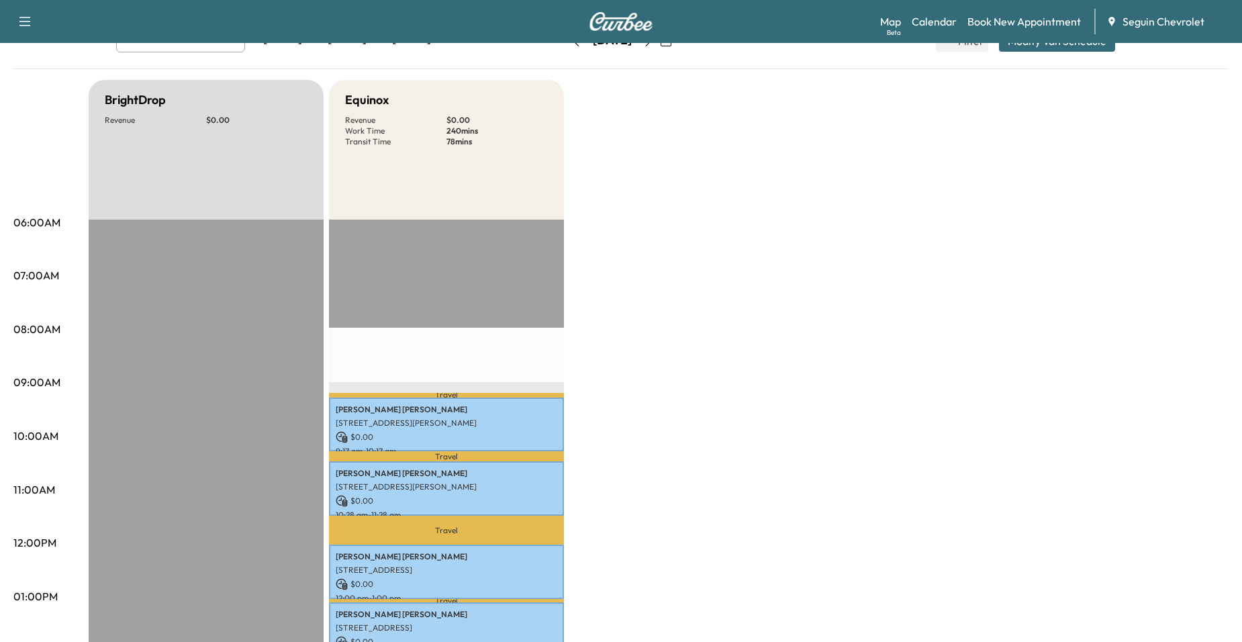
scroll to position [67, 0]
